Goal: Transaction & Acquisition: Purchase product/service

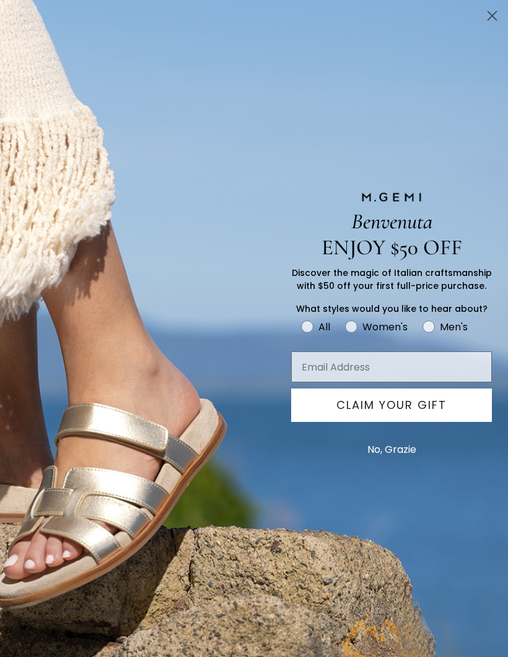
click at [491, 15] on icon "Close dialog" at bounding box center [492, 16] width 9 height 9
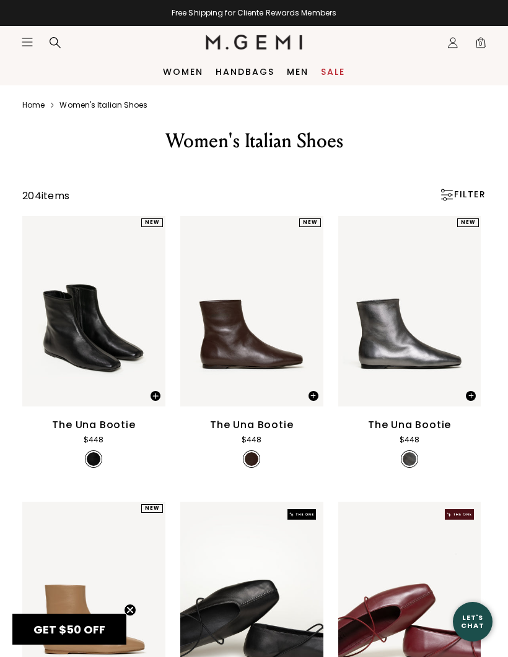
click at [188, 68] on link "Women" at bounding box center [183, 72] width 40 height 10
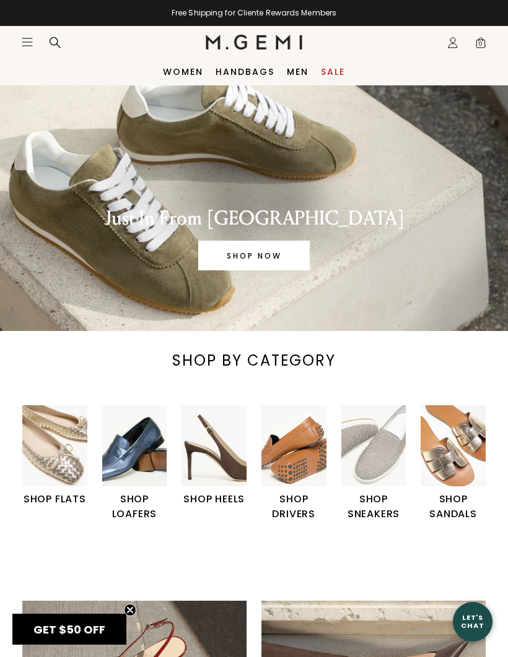
click at [53, 452] on img "1 / 6" at bounding box center [54, 445] width 65 height 81
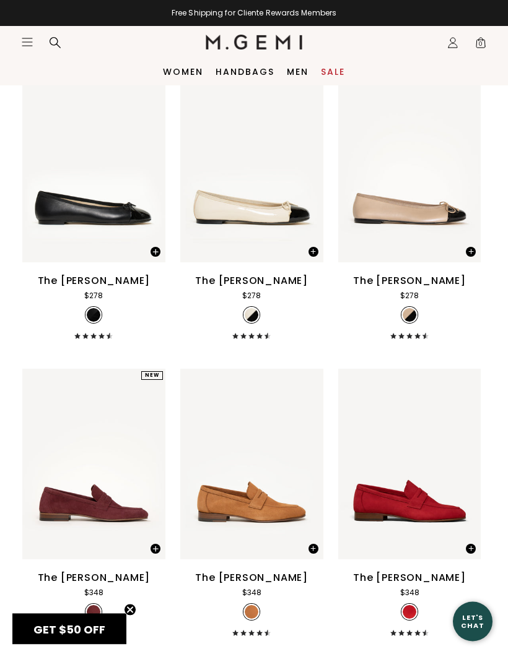
scroll to position [4893, 0]
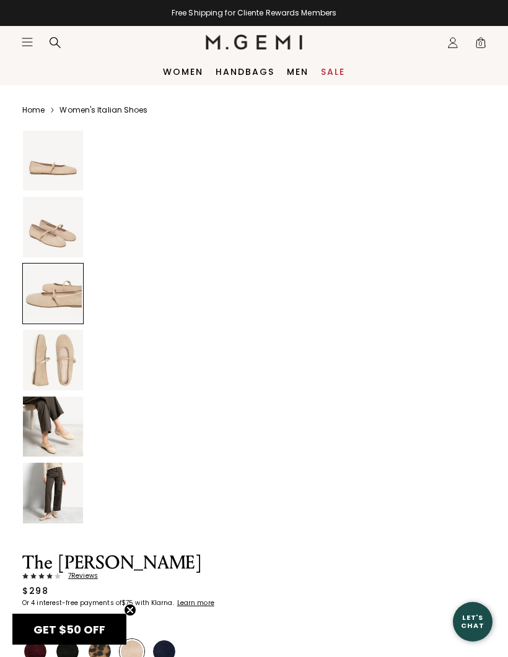
scroll to position [812, 0]
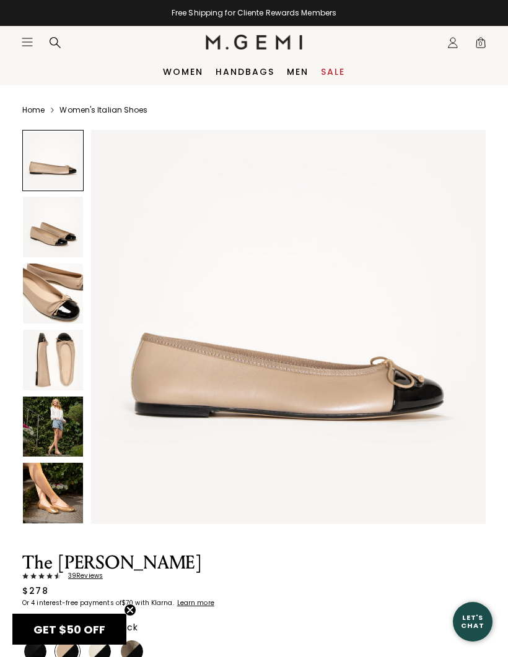
click at [56, 233] on img at bounding box center [53, 227] width 60 height 60
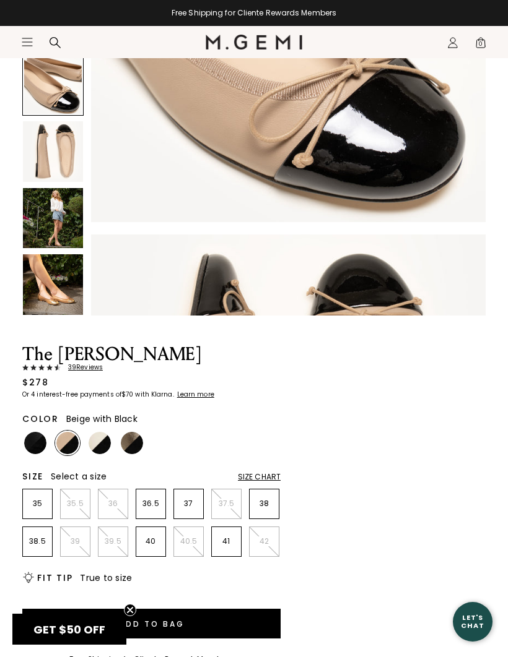
scroll to position [906, 0]
click at [67, 443] on img at bounding box center [67, 443] width 22 height 22
click at [100, 448] on img at bounding box center [100, 443] width 22 height 22
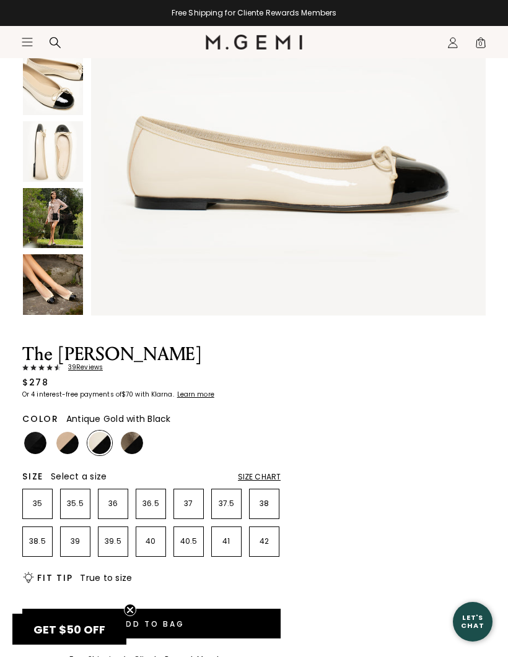
click at [133, 445] on img at bounding box center [132, 443] width 22 height 22
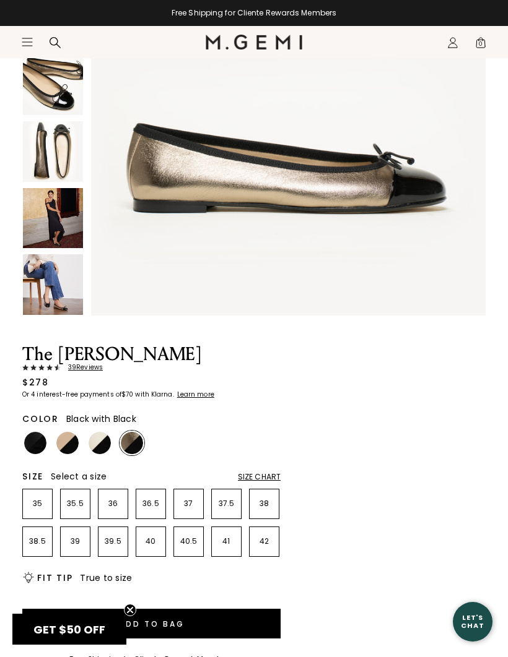
click at [35, 447] on img at bounding box center [35, 443] width 22 height 22
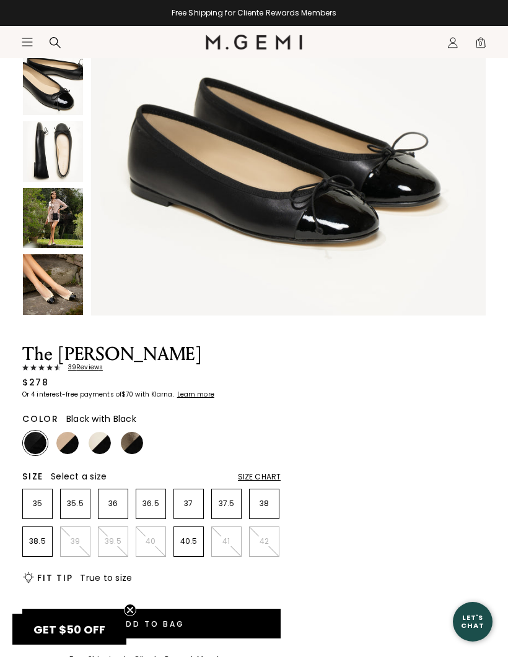
click at [103, 399] on input "Email Address" at bounding box center [253, 383] width 345 height 31
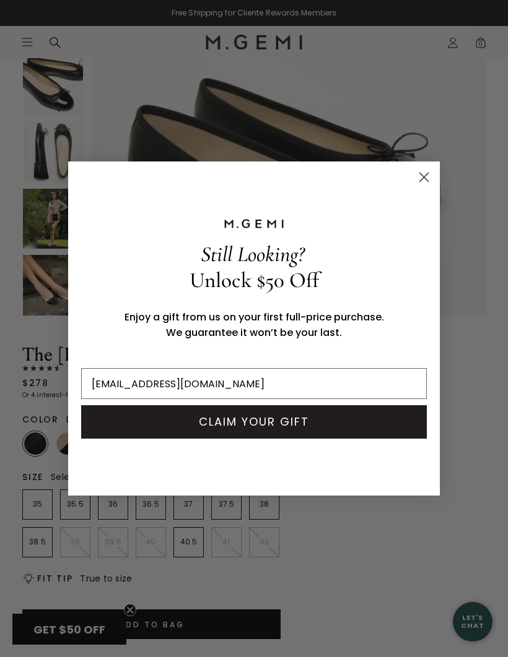
type input "anorris11791@yahoo.com"
click at [257, 439] on button "CLAIM YOUR GIFT" at bounding box center [253, 421] width 345 height 33
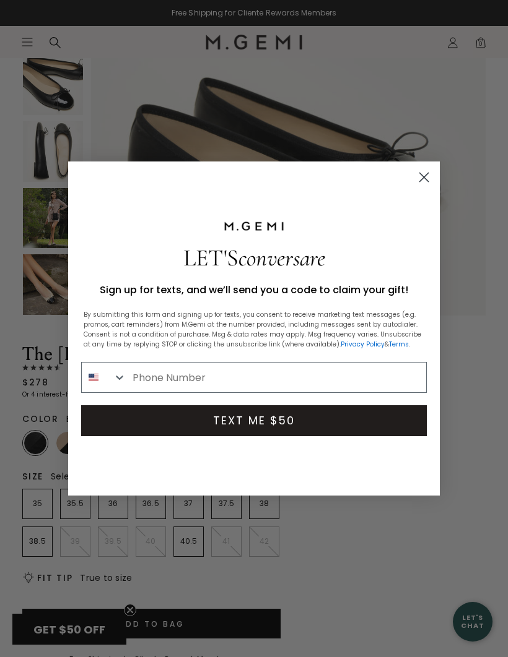
click at [145, 392] on input "Phone Number" at bounding box center [276, 378] width 300 height 30
type input "516-641-5050"
click at [258, 436] on button "TEXT ME $50" at bounding box center [253, 420] width 345 height 31
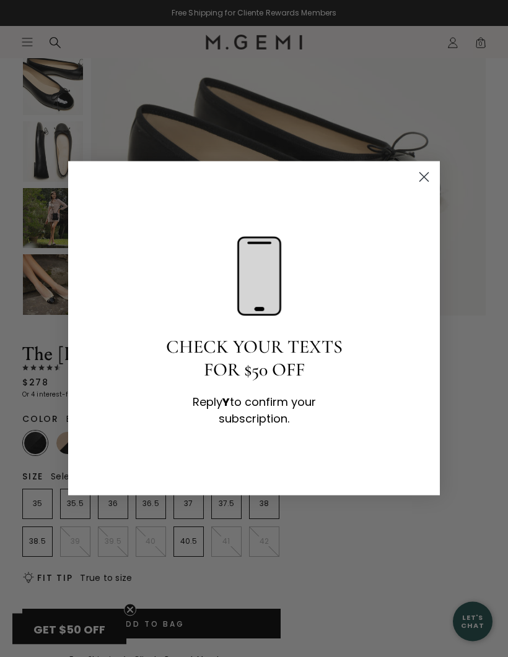
scroll to position [209, 0]
click at [421, 188] on circle "Close dialog" at bounding box center [424, 177] width 20 height 20
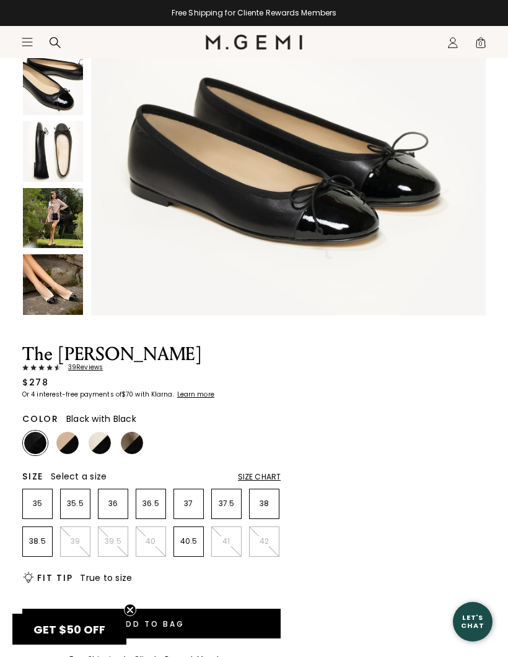
click at [71, 447] on img at bounding box center [67, 443] width 22 height 22
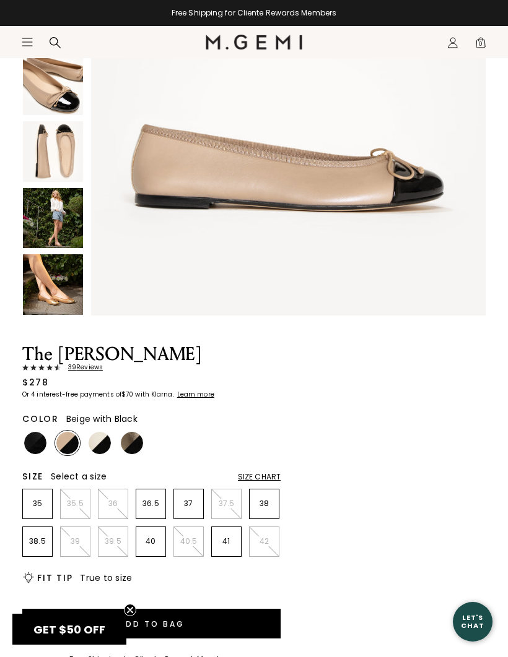
click at [258, 475] on div "Size Chart" at bounding box center [259, 477] width 43 height 10
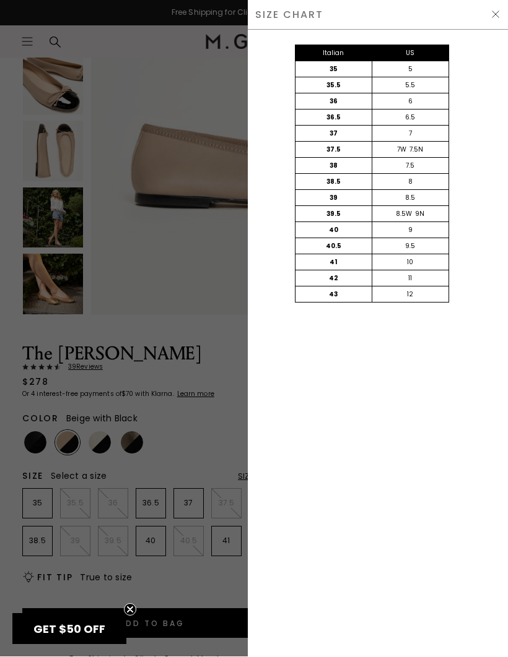
click at [493, 11] on img at bounding box center [495, 15] width 10 height 10
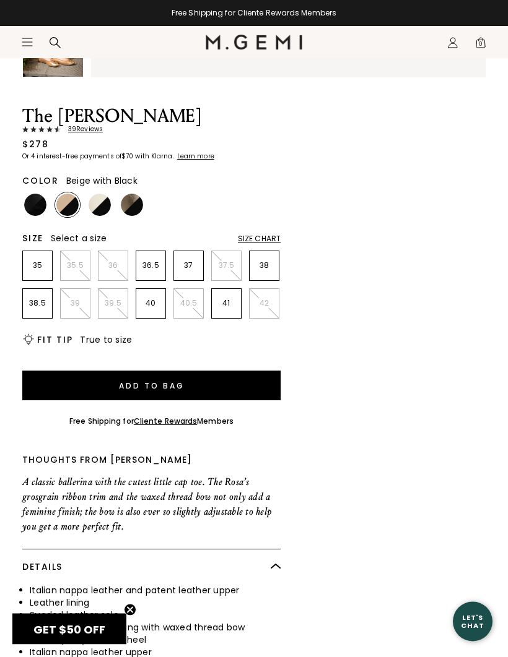
scroll to position [448, 0]
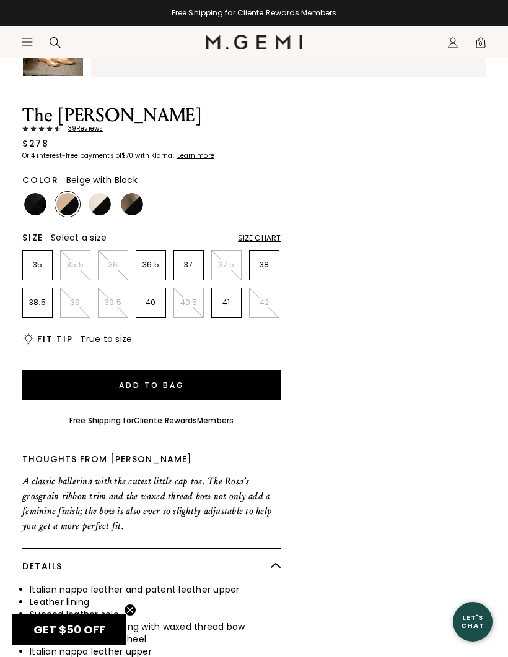
click at [227, 303] on p "41" at bounding box center [226, 303] width 29 height 10
click at [165, 389] on button "Add to Bag" at bounding box center [151, 385] width 258 height 30
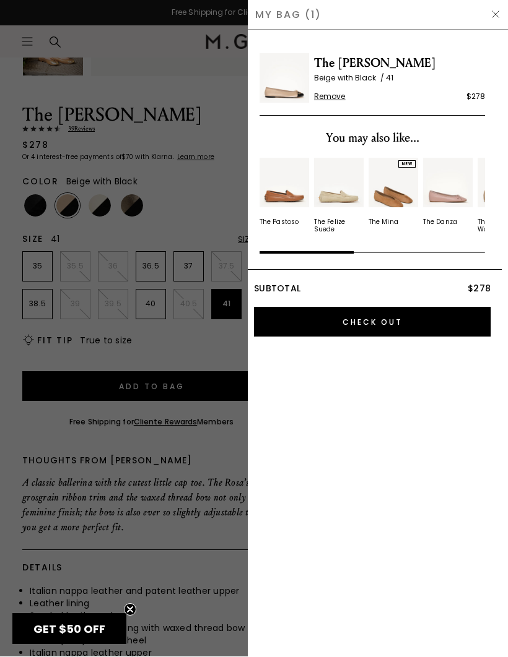
click at [79, 633] on span "GET $50 OFF" at bounding box center [69, 629] width 72 height 15
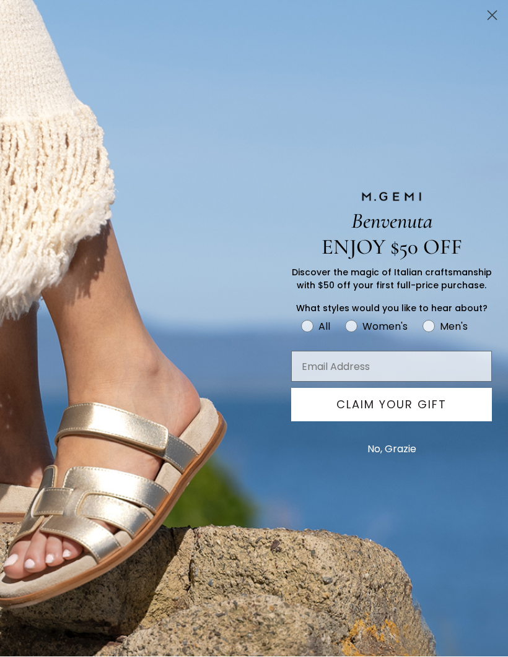
click at [350, 328] on circle "FULLSCREEN Form" at bounding box center [351, 327] width 12 height 12
click at [301, 319] on input "Women's" at bounding box center [300, 318] width 1 height 1
radio input "true"
click at [310, 374] on input "Email Address" at bounding box center [391, 367] width 201 height 31
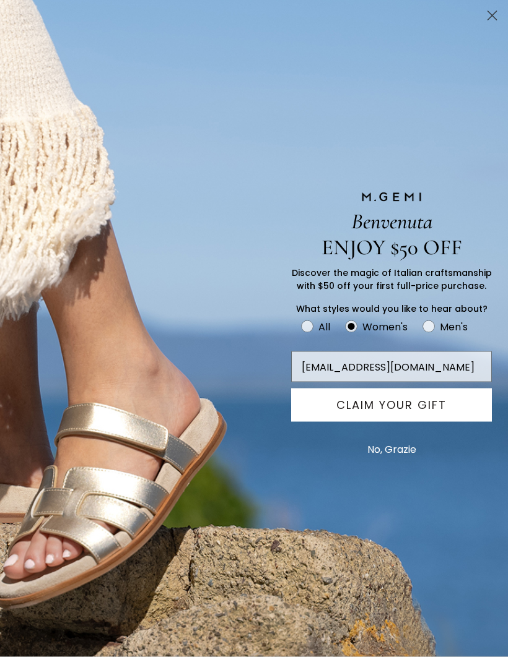
type input "adriannorris11791@yahoo.com"
click at [386, 408] on button "CLAIM YOUR GIFT" at bounding box center [391, 405] width 201 height 33
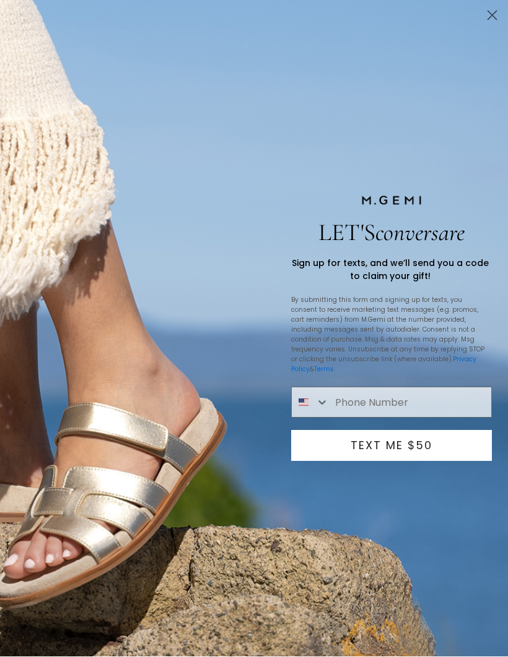
click at [340, 402] on input "Phone Number" at bounding box center [410, 403] width 162 height 30
type input "516-641-5050"
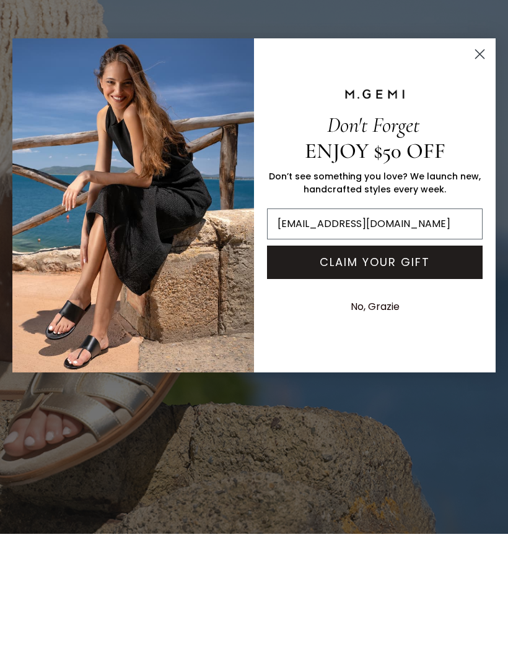
type input "adriannorris1171@yahoo.com"
click at [380, 369] on button "CLAIM YOUR GIFT" at bounding box center [374, 385] width 215 height 33
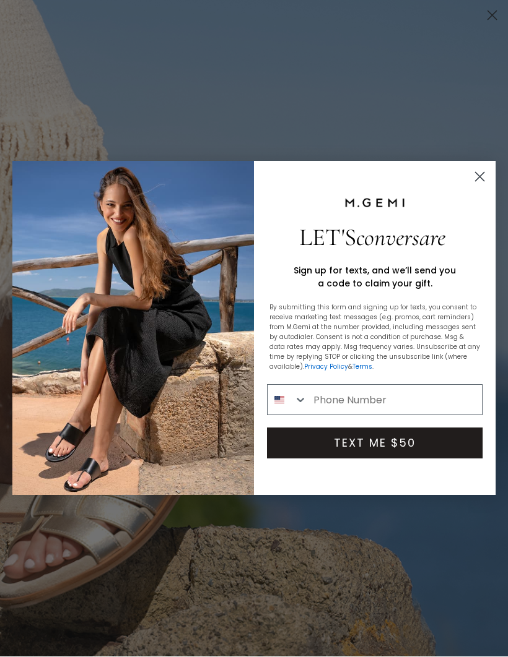
click at [328, 399] on input "Phone Number" at bounding box center [394, 401] width 175 height 30
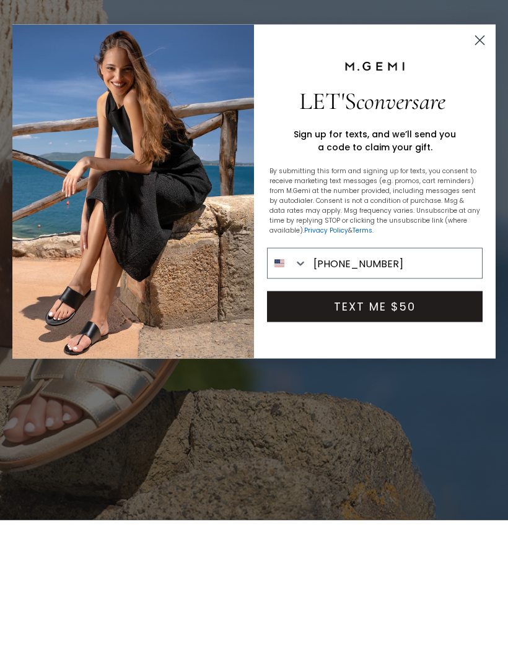
type input "516-641-5050"
click at [381, 428] on button "TEXT ME $50" at bounding box center [374, 443] width 215 height 31
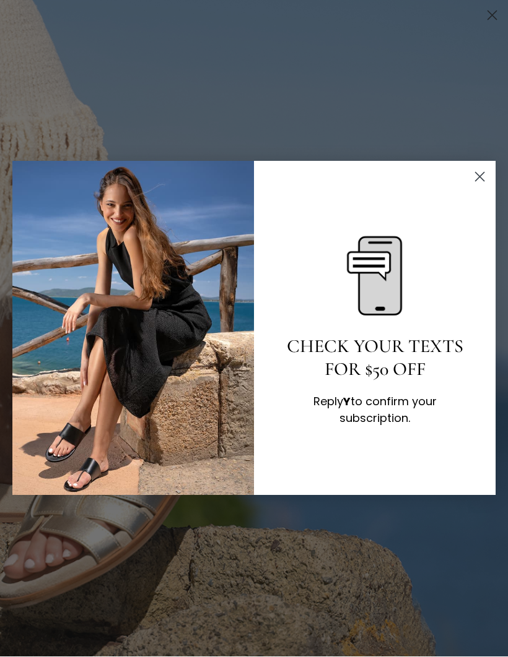
click at [483, 179] on circle "Close dialog" at bounding box center [479, 177] width 20 height 20
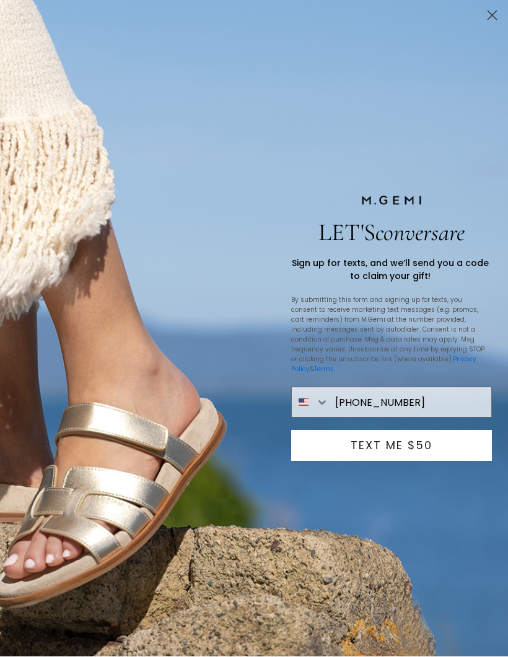
click at [493, 12] on circle "Close dialog" at bounding box center [492, 16] width 20 height 20
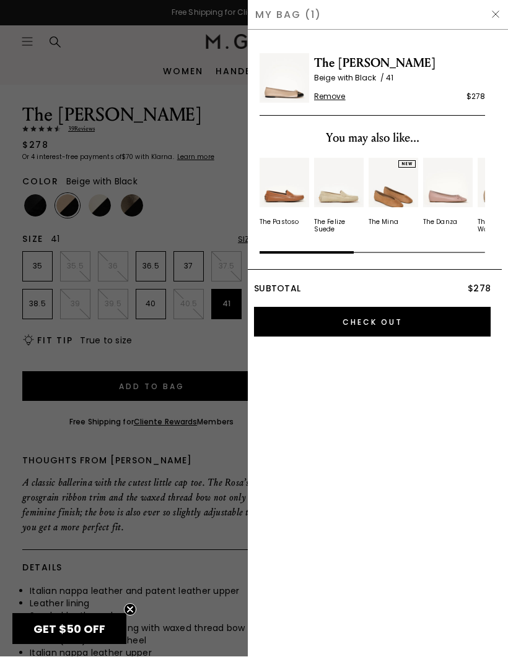
click at [267, 650] on div "The Rosa Beige with Black 41 Remove $278 You may also like... The Pastoso The F…" at bounding box center [378, 343] width 248 height 627
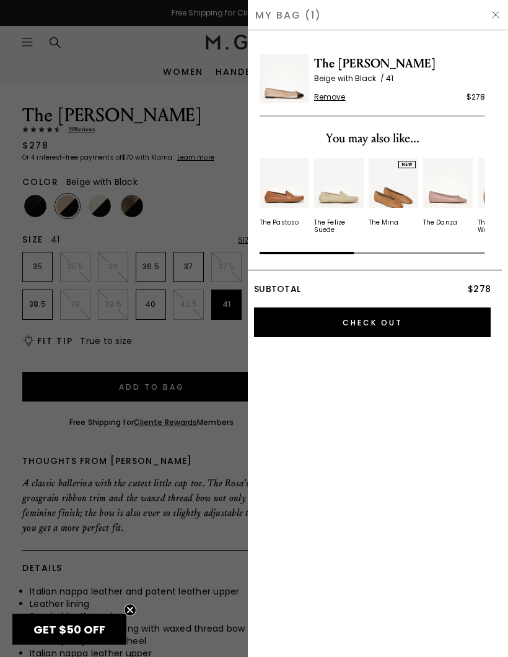
click at [405, 64] on span "The [PERSON_NAME]" at bounding box center [399, 64] width 171 height 20
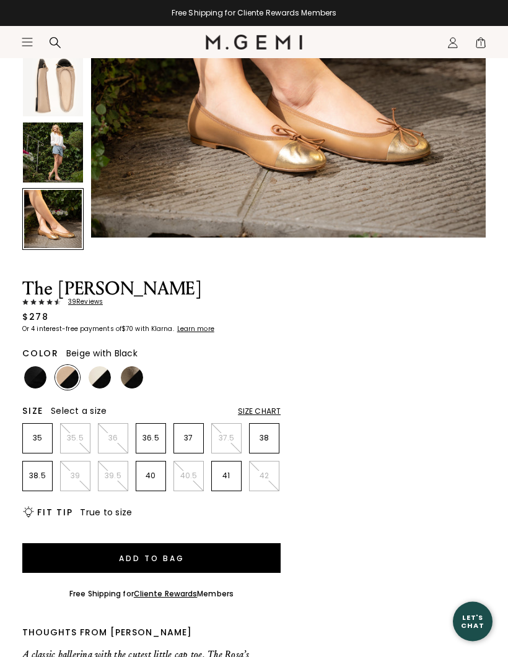
scroll to position [275, 0]
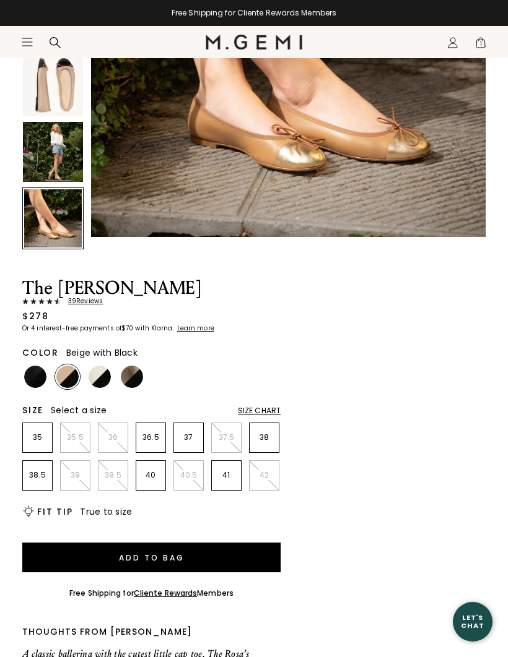
click at [264, 407] on div "Size Chart" at bounding box center [259, 411] width 43 height 10
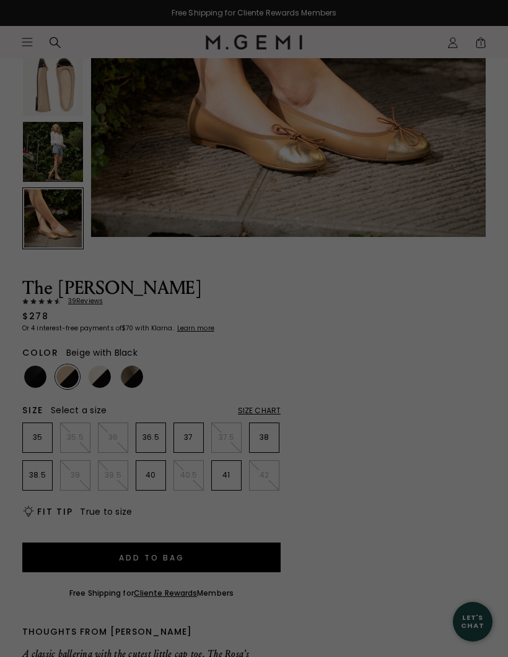
scroll to position [0, 0]
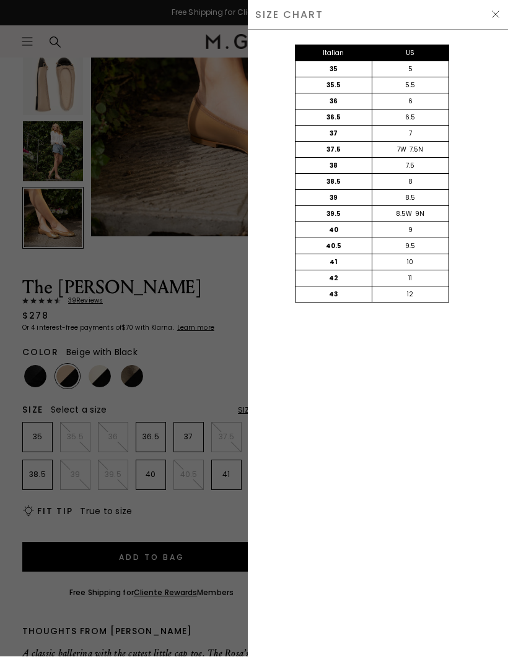
click at [498, 11] on img at bounding box center [495, 15] width 10 height 10
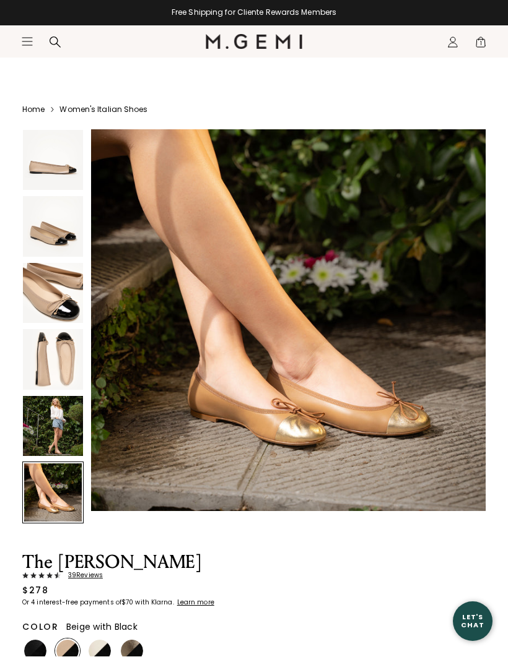
scroll to position [275, 0]
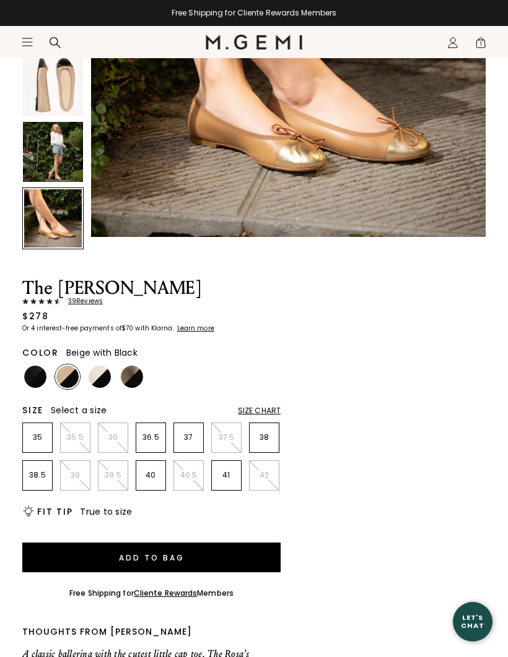
click at [228, 476] on p "41" at bounding box center [226, 475] width 29 height 10
click at [162, 550] on button "Add to Bag" at bounding box center [151, 558] width 258 height 30
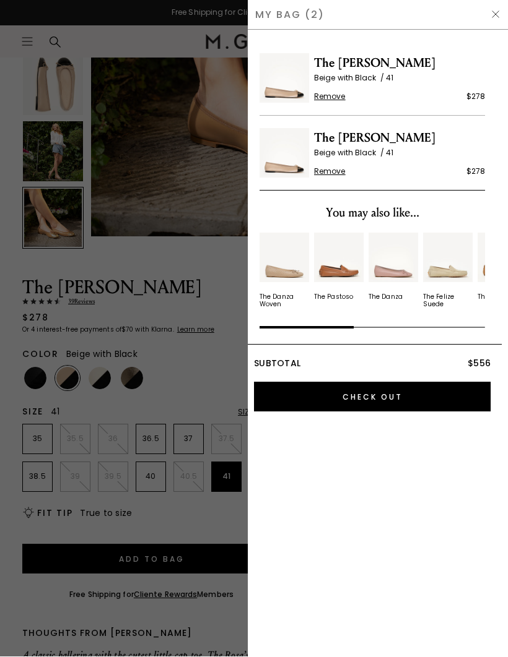
click at [335, 174] on span "Remove" at bounding box center [330, 172] width 32 height 10
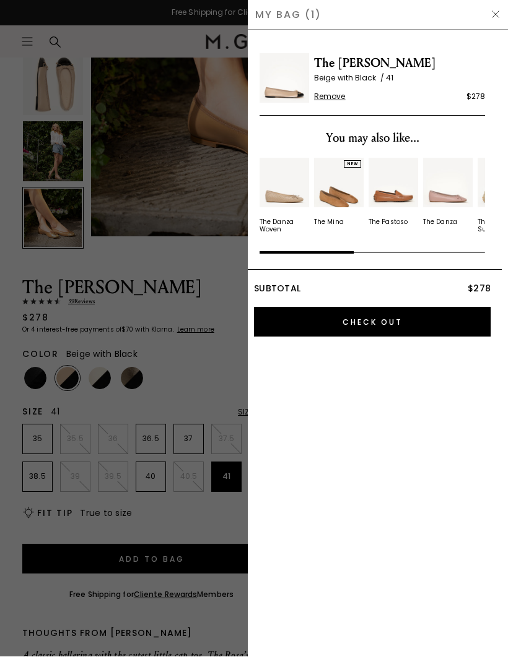
click at [380, 325] on input "Check Out" at bounding box center [372, 323] width 236 height 30
